Goal: Information Seeking & Learning: Learn about a topic

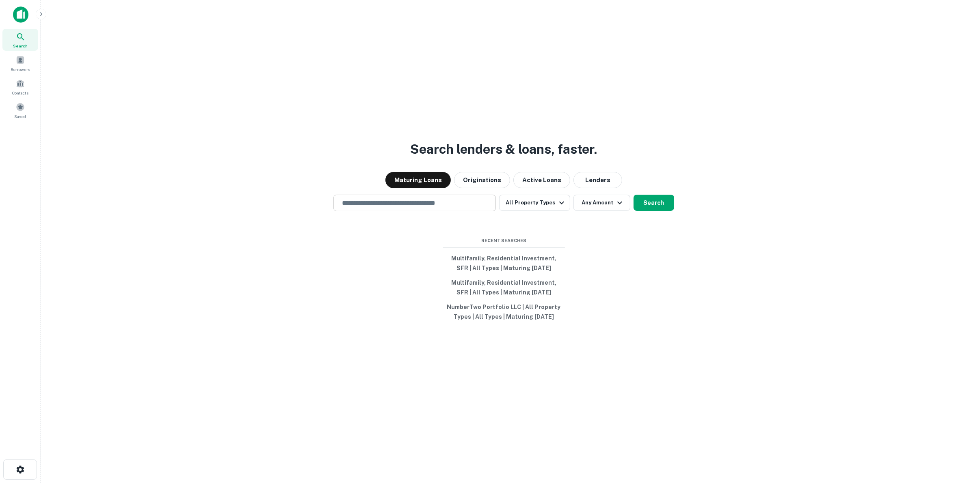
click at [358, 201] on input "text" at bounding box center [414, 203] width 155 height 9
click at [17, 116] on span "Saved" at bounding box center [21, 116] width 12 height 6
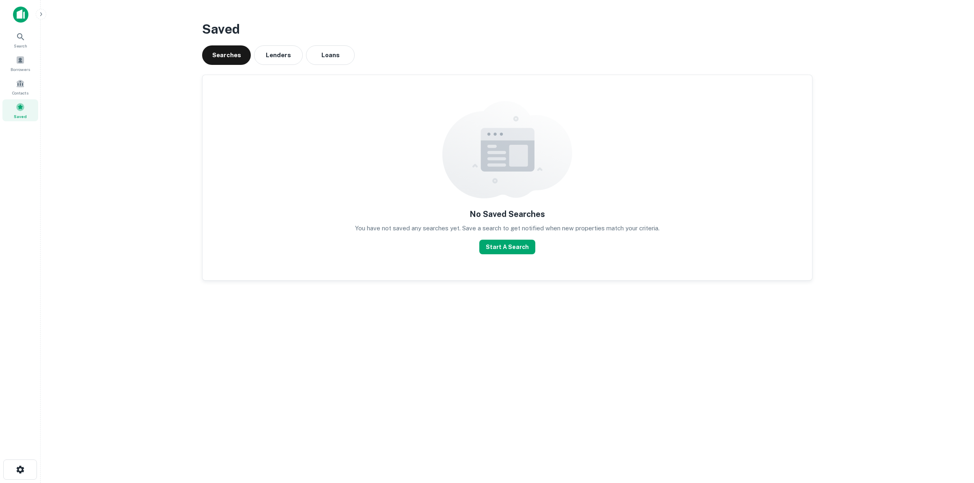
click at [278, 51] on button "Lenders" at bounding box center [278, 54] width 49 height 19
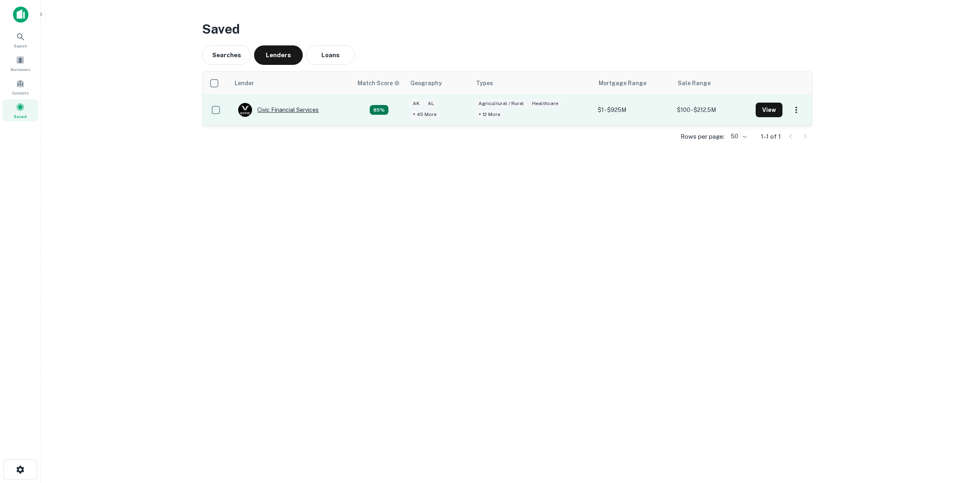
click at [282, 114] on div "Civic Financial Services" at bounding box center [278, 110] width 81 height 15
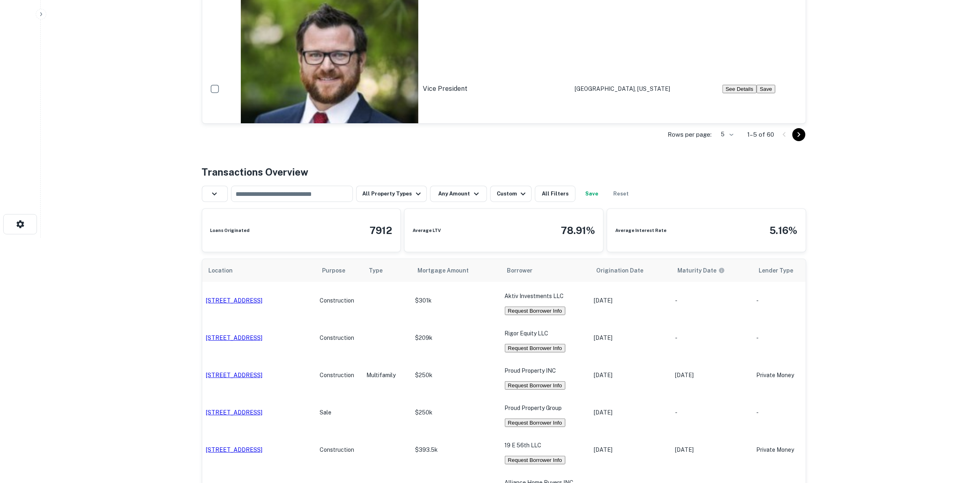
scroll to position [254, 0]
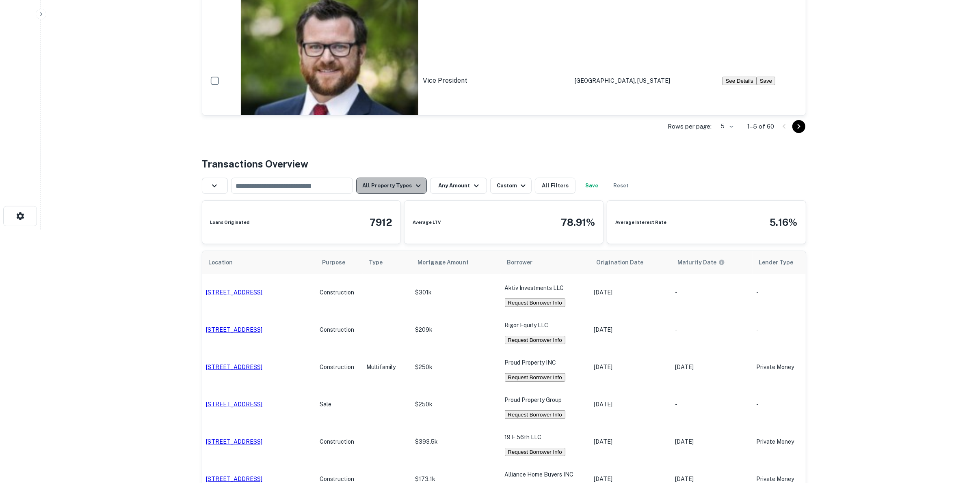
click at [391, 194] on button "All Property Types" at bounding box center [391, 186] width 71 height 16
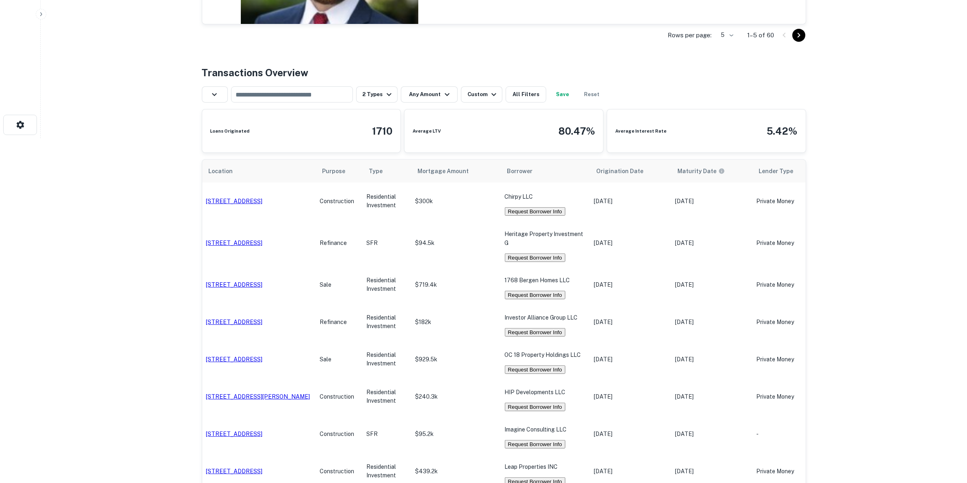
scroll to position [254, 0]
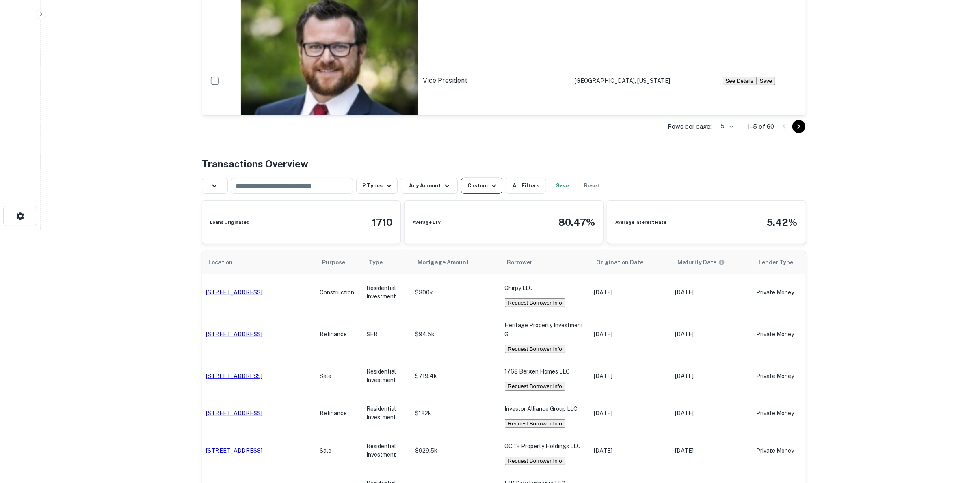
click at [483, 189] on div "Custom" at bounding box center [482, 186] width 31 height 10
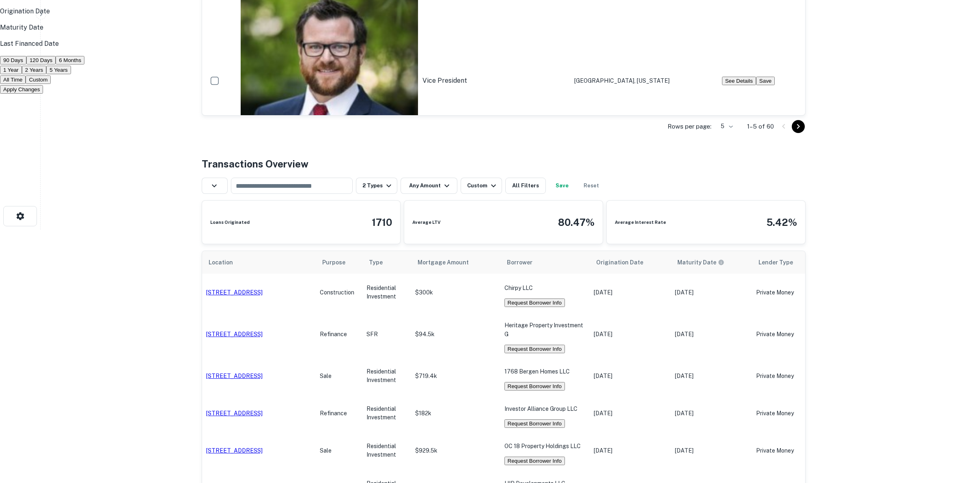
click at [427, 32] on p "Maturity Date" at bounding box center [487, 28] width 974 height 10
click at [26, 65] on button "90 Days" at bounding box center [13, 60] width 26 height 9
click at [43, 94] on button "Apply Changes" at bounding box center [21, 89] width 43 height 9
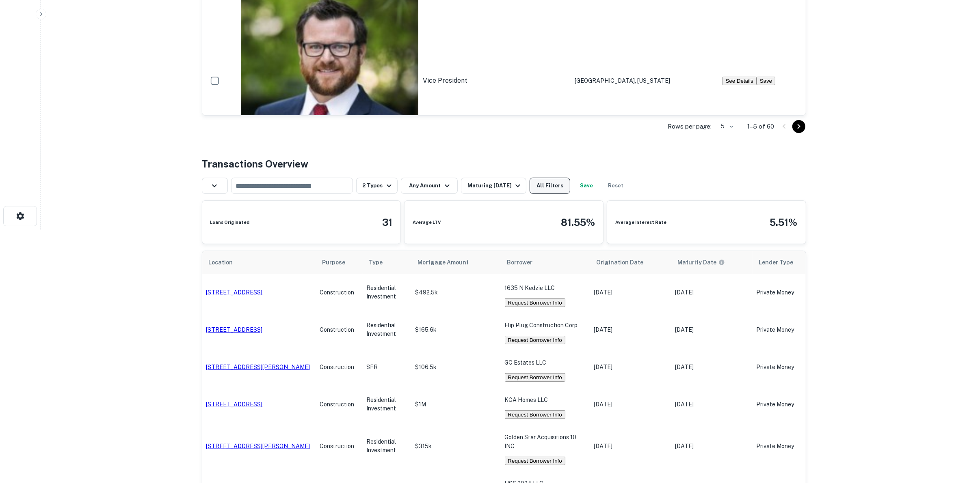
click at [563, 190] on button "All Filters" at bounding box center [549, 186] width 41 height 16
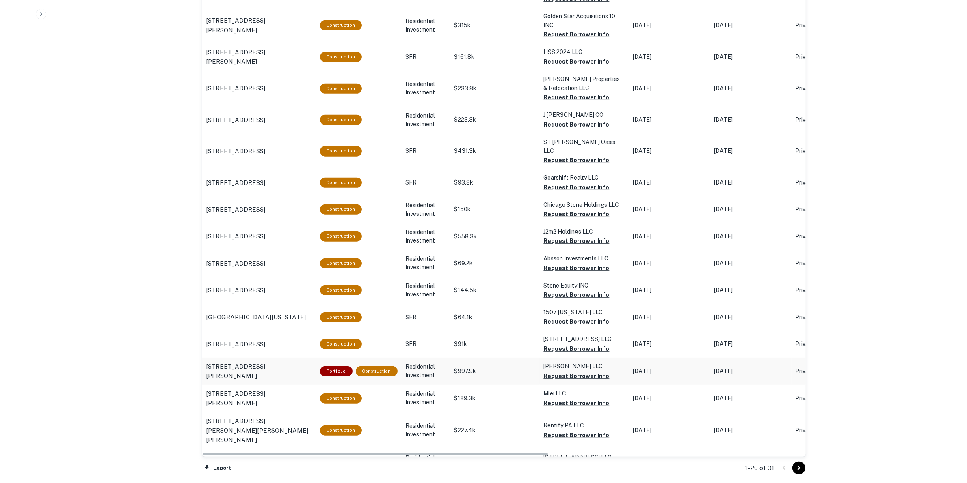
scroll to position [609, 0]
